Goal: Task Accomplishment & Management: Use online tool/utility

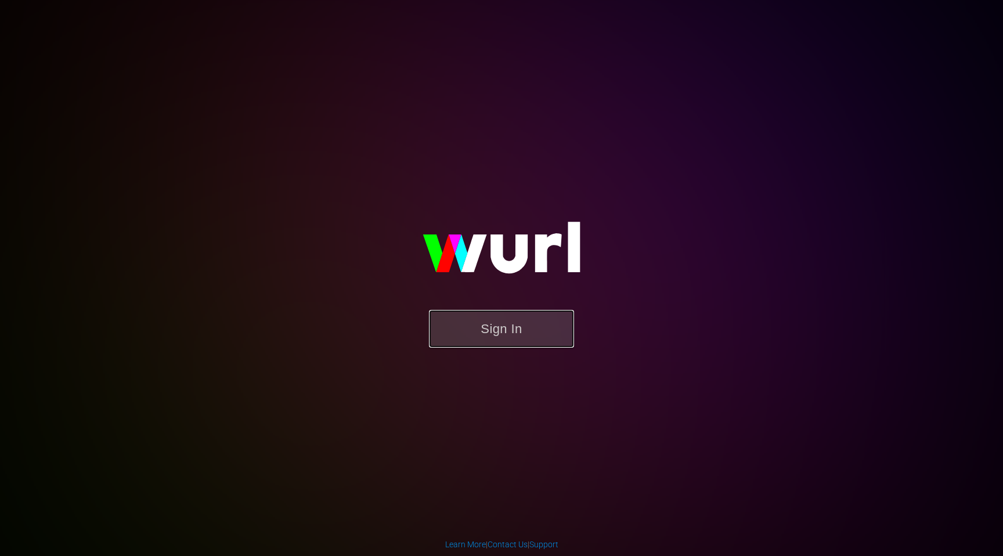
click at [509, 339] on button "Sign In" at bounding box center [501, 329] width 145 height 38
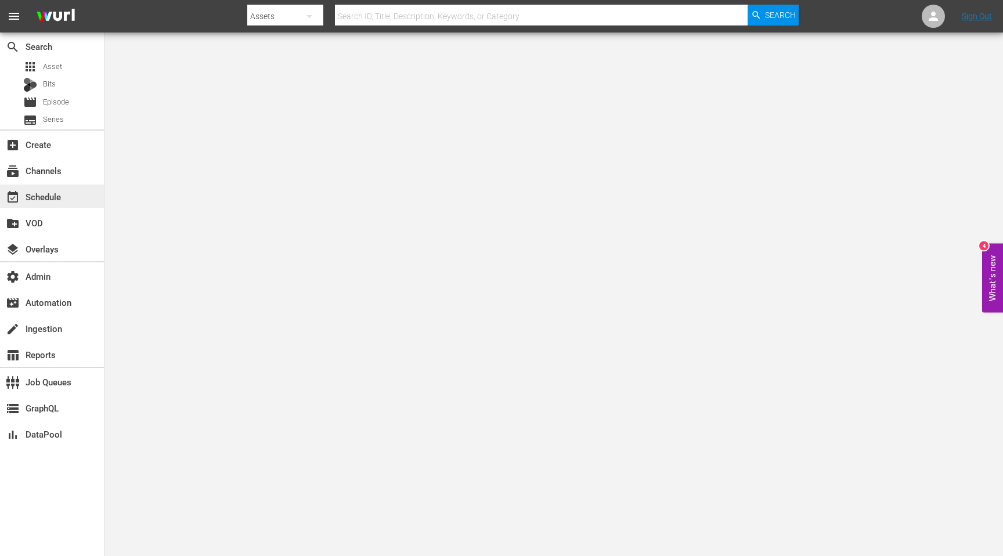
click at [42, 199] on div "event_available Schedule" at bounding box center [32, 195] width 65 height 10
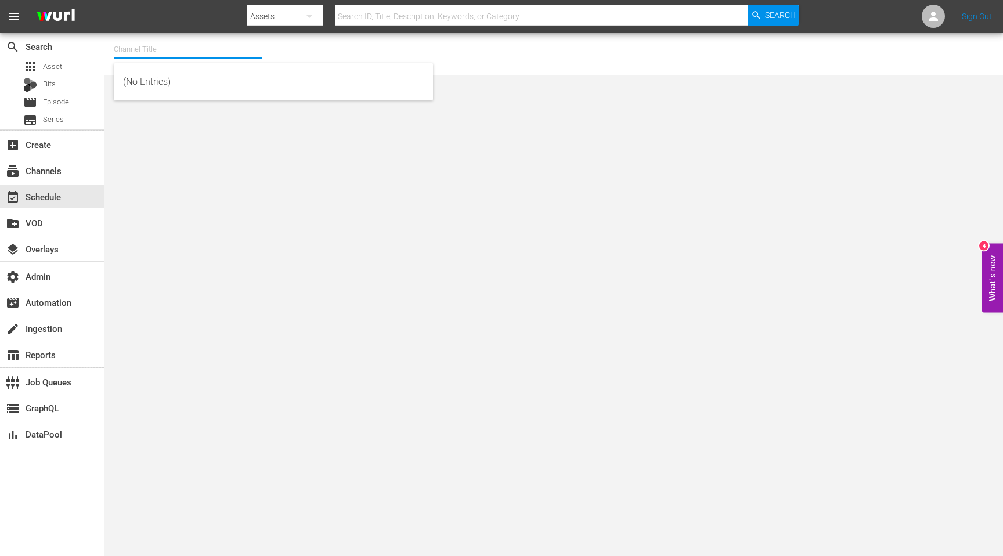
click at [178, 56] on input "text" at bounding box center [188, 49] width 149 height 28
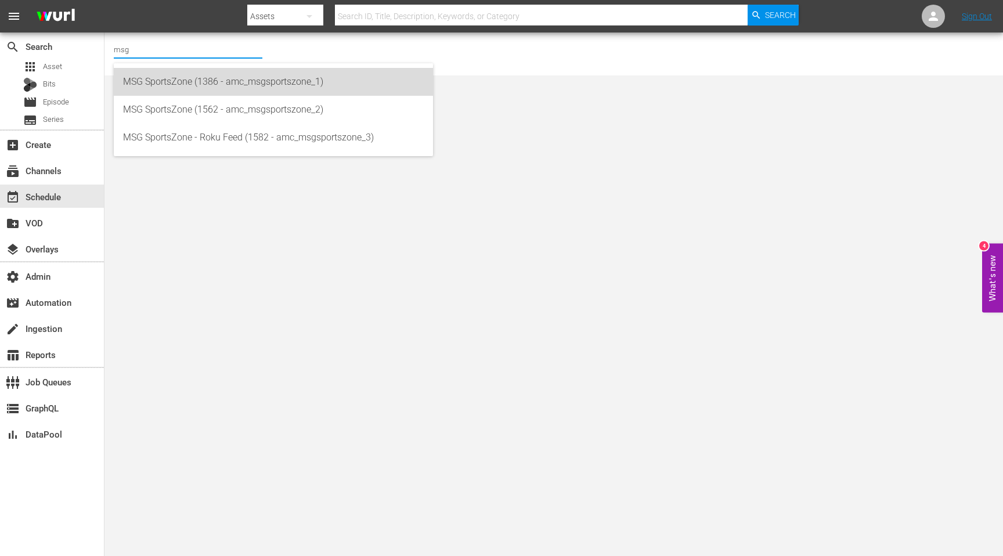
click at [178, 73] on div "MSG SportsZone (1386 - amc_msgsportszone_1)" at bounding box center [273, 82] width 301 height 28
type input "MSG SportsZone (1386 - amc_msgsportszone_1)"
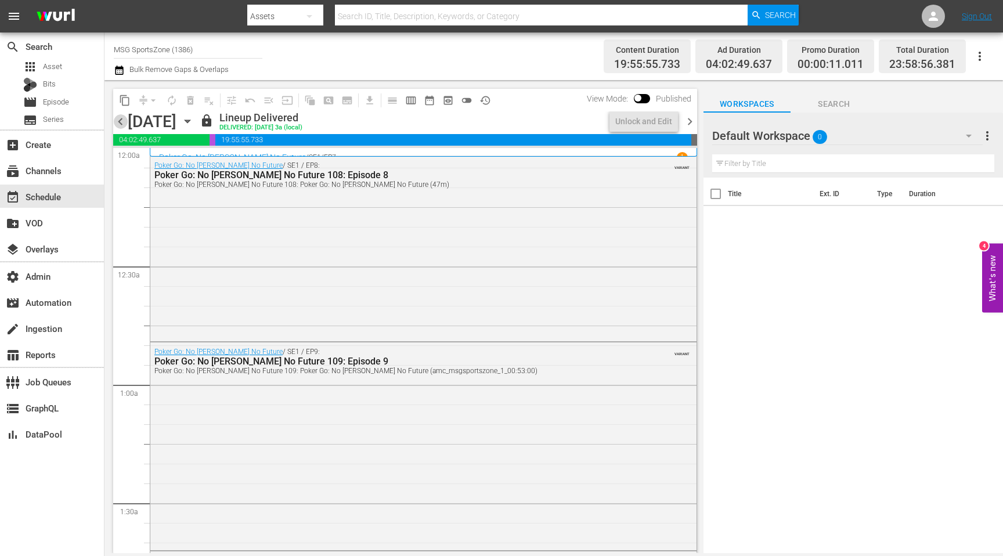
click at [121, 118] on span "chevron_left" at bounding box center [120, 121] width 15 height 15
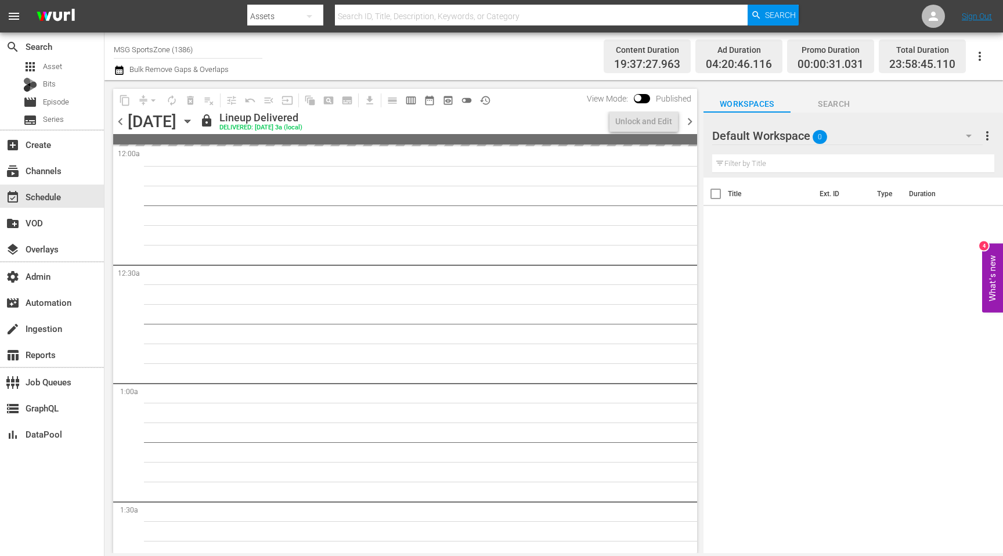
click at [121, 118] on span "chevron_left" at bounding box center [120, 121] width 15 height 15
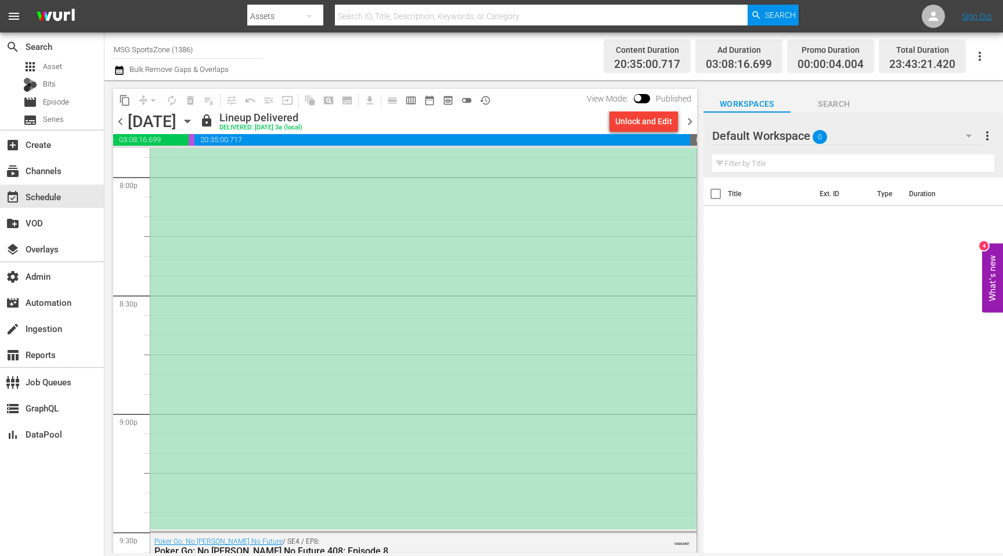
scroll to position [4681, 0]
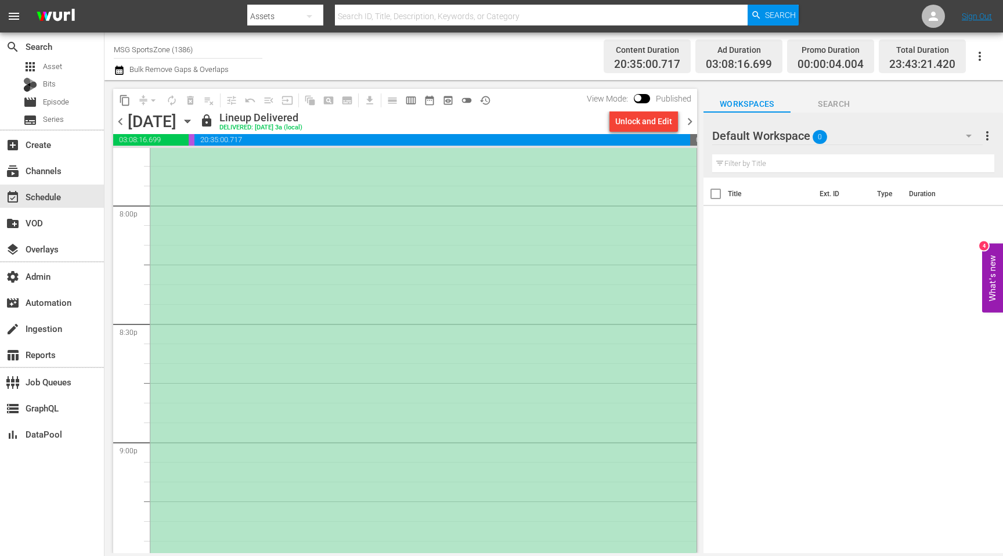
click at [430, 303] on div "(PLACEHOLDER 2:30 [DATE]) Portland Hearts of Pine at [GEOGRAPHIC_DATA]" at bounding box center [423, 263] width 546 height 589
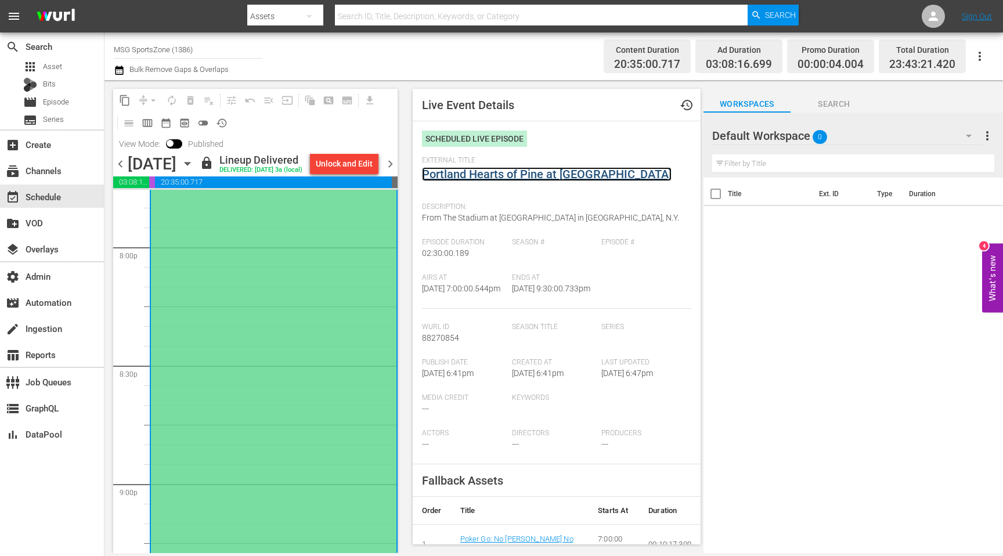
click at [481, 171] on link "Portland Hearts of Pine at [GEOGRAPHIC_DATA]" at bounding box center [547, 174] width 250 height 14
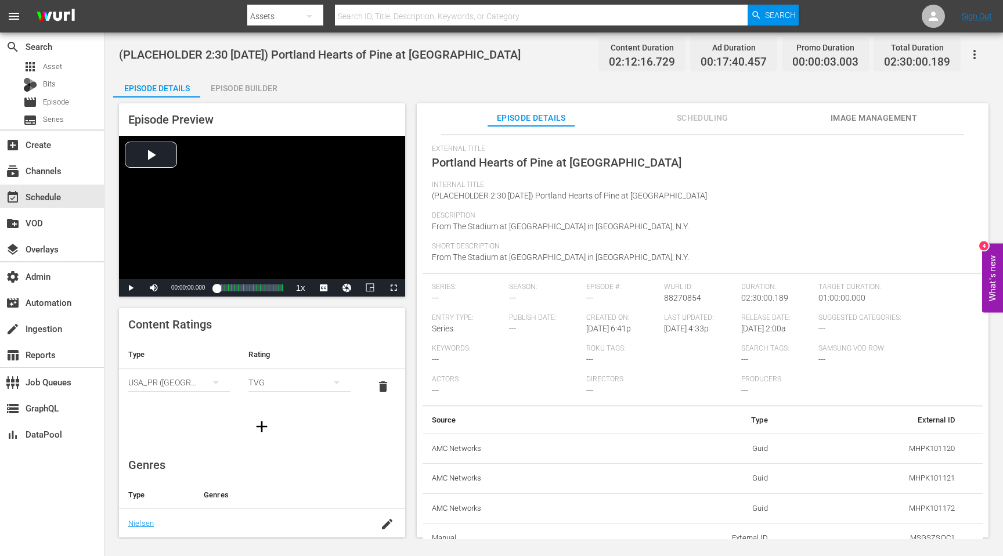
scroll to position [41, 0]
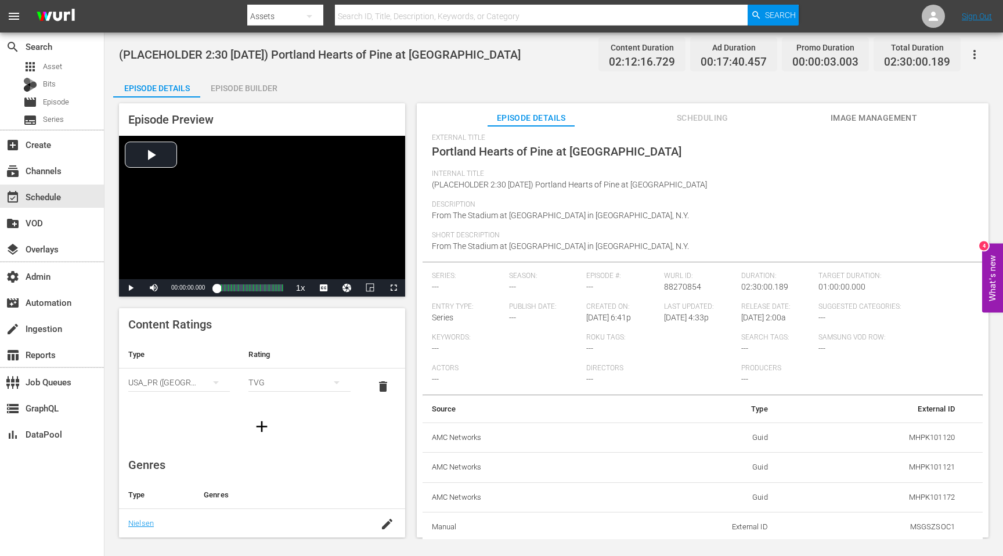
click at [706, 453] on td "Guid" at bounding box center [698, 468] width 157 height 30
click at [928, 499] on td "MHPK101172" at bounding box center [870, 498] width 187 height 30
copy td "MHPK101172"
